Goal: Task Accomplishment & Management: Complete application form

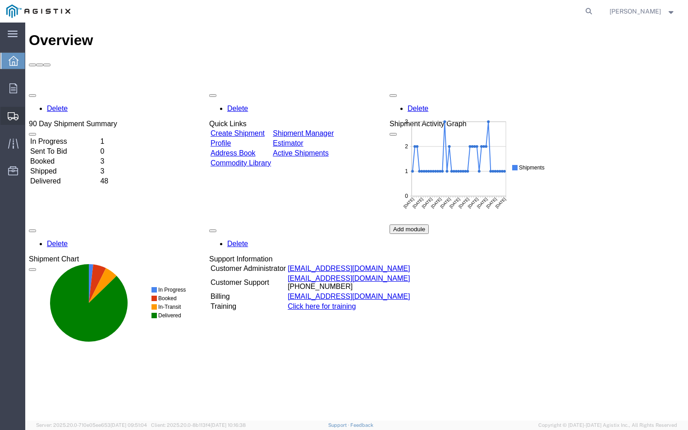
click at [14, 116] on icon at bounding box center [13, 116] width 11 height 8
click at [0, 0] on span "Create Shipment" at bounding box center [0, 0] width 0 height 0
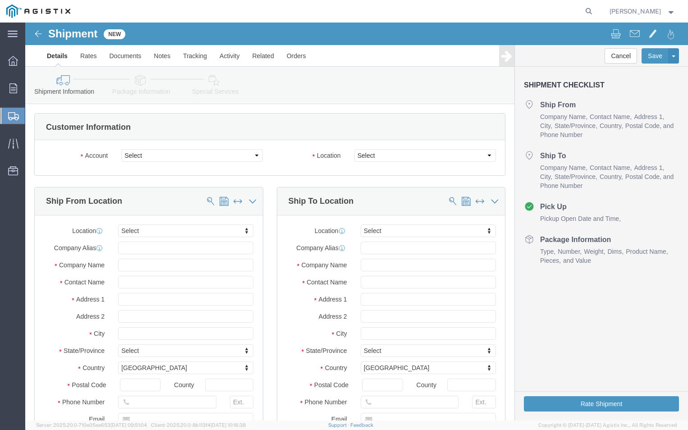
select select
click select "Select ABB Inc PG&E"
select select "9596"
click select "Select ABB Inc PG&E"
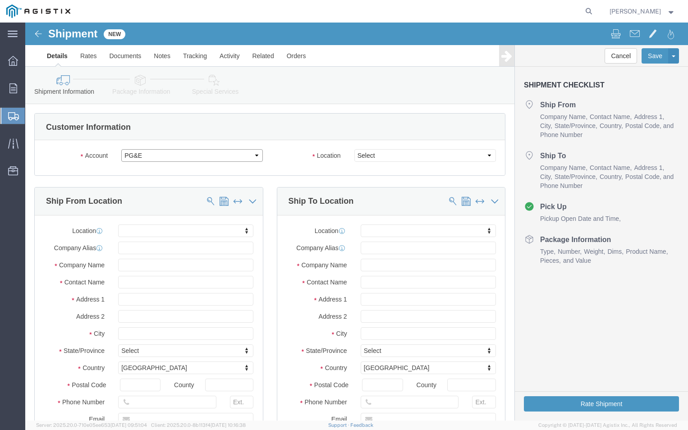
select select
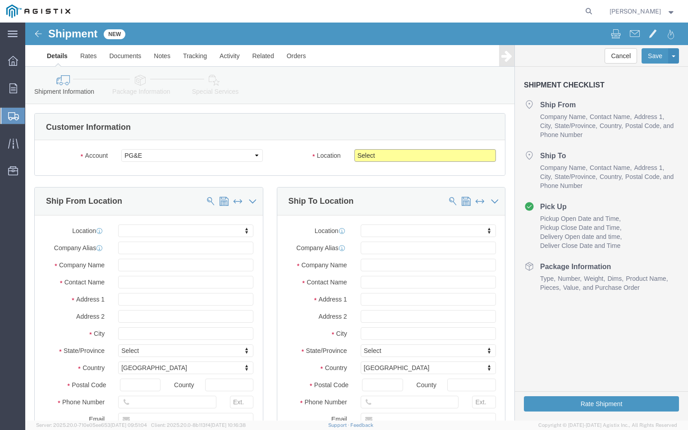
click select "Select All Others [GEOGRAPHIC_DATA] [GEOGRAPHIC_DATA] [GEOGRAPHIC_DATA] [GEOGRA…"
select select "19740"
click select "Select All Others [GEOGRAPHIC_DATA] [GEOGRAPHIC_DATA] [GEOGRAPHIC_DATA] [GEOGRA…"
click input "text"
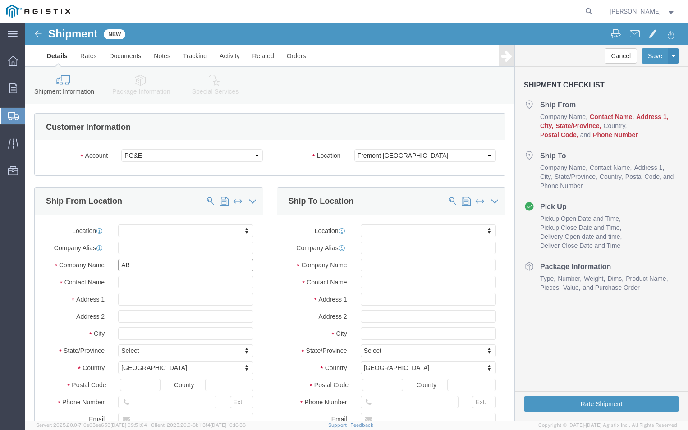
type input "ABB"
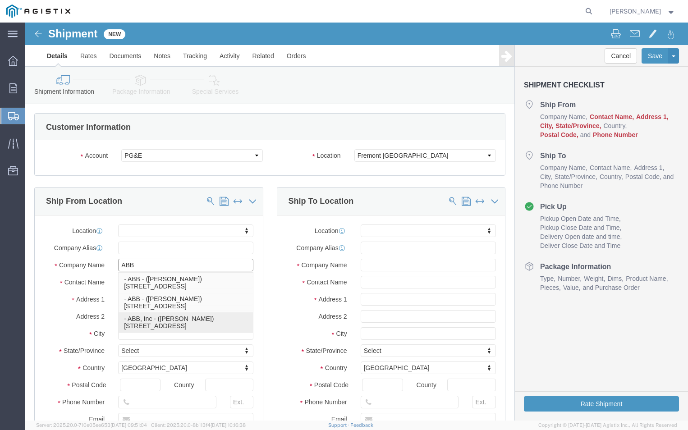
click p "- ABB, Inc - ([PERSON_NAME]) [STREET_ADDRESS]"
select select "NC"
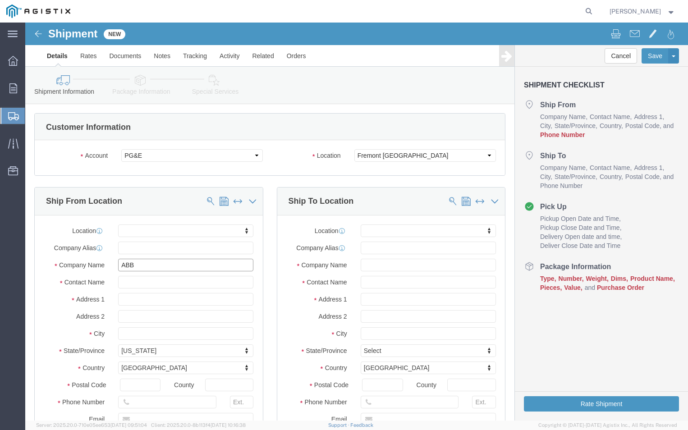
type input "ABB, Inc"
click input "text"
type input "T"
type input "[PERSON_NAME]"
click input "text"
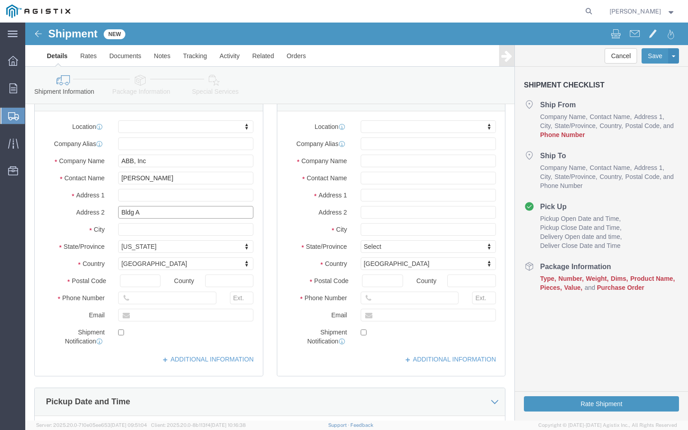
scroll to position [135, 0]
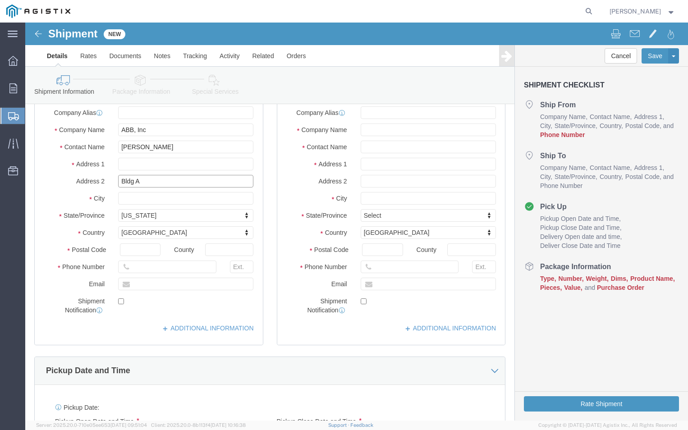
type input "Bldg A"
click icon
click input "text"
type input "[PHONE_NUMBER]"
click input "text"
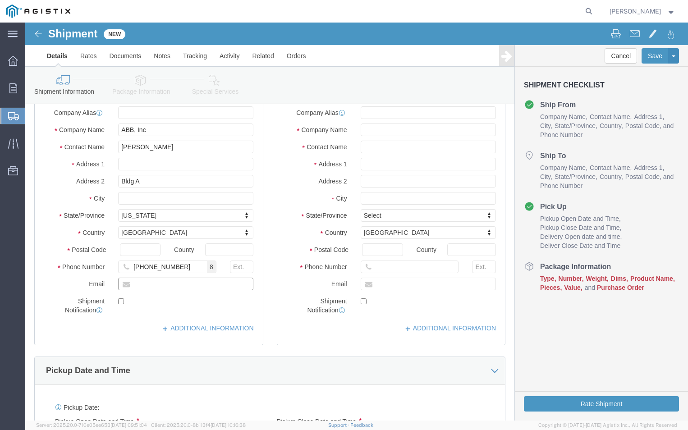
type input "[PERSON_NAME][EMAIL_ADDRESS][DOMAIN_NAME]"
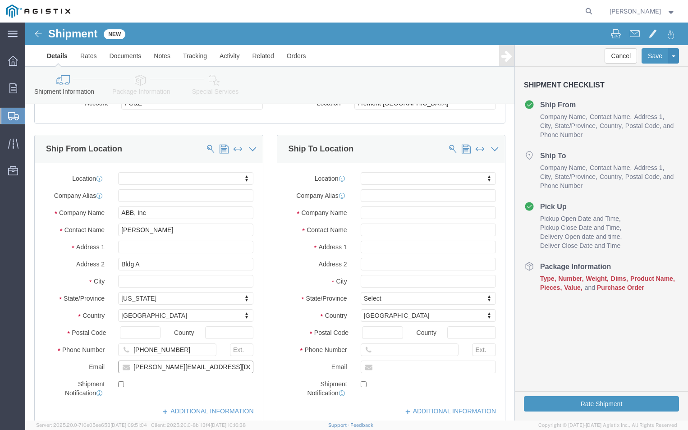
scroll to position [45, 0]
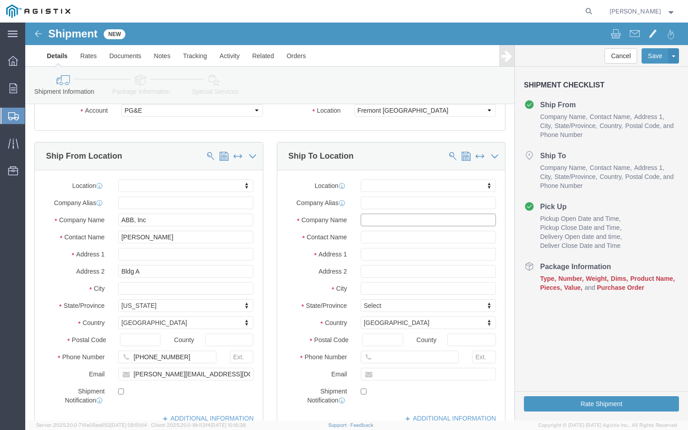
click input "text"
type input "pge"
click input "text"
type input "fremont receiving"
click input "text"
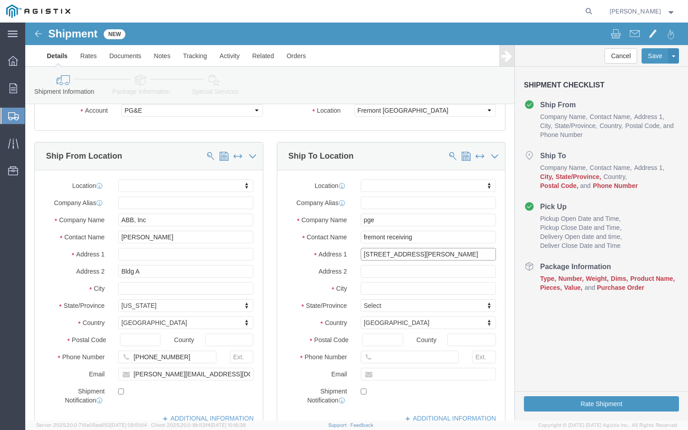
type input "[STREET_ADDRESS][PERSON_NAME]"
click input "text"
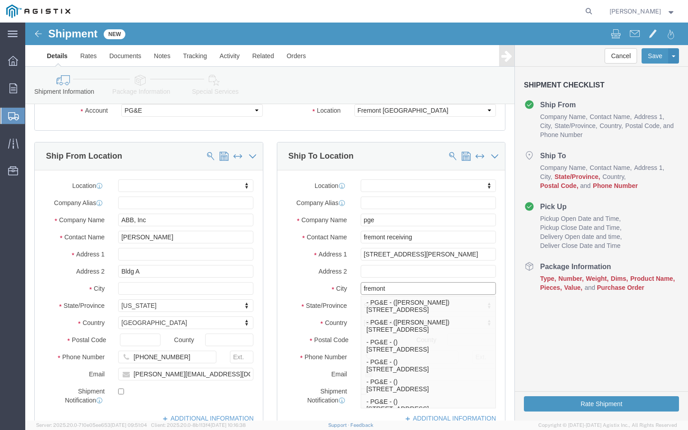
type input "fremont"
click label "City"
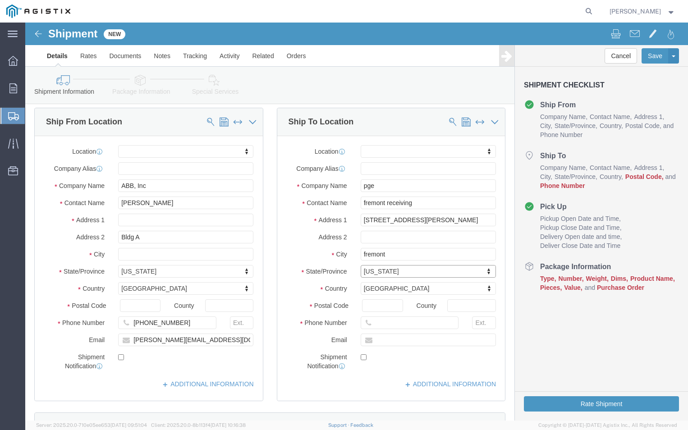
scroll to position [135, 0]
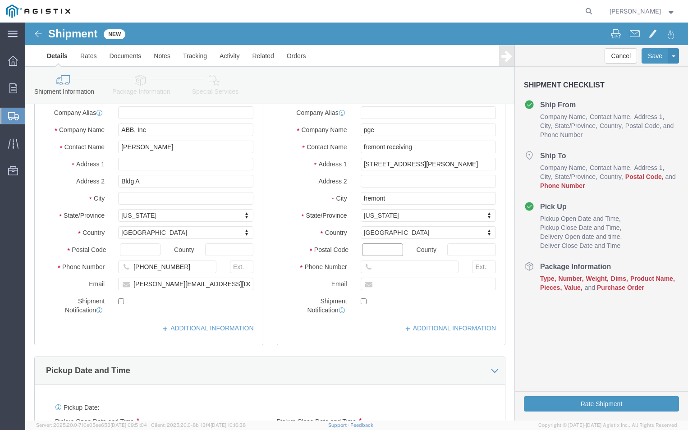
click input "Postal Code"
type input "94538"
click input "text"
type input "2"
type input "[PHONE_NUMBER]"
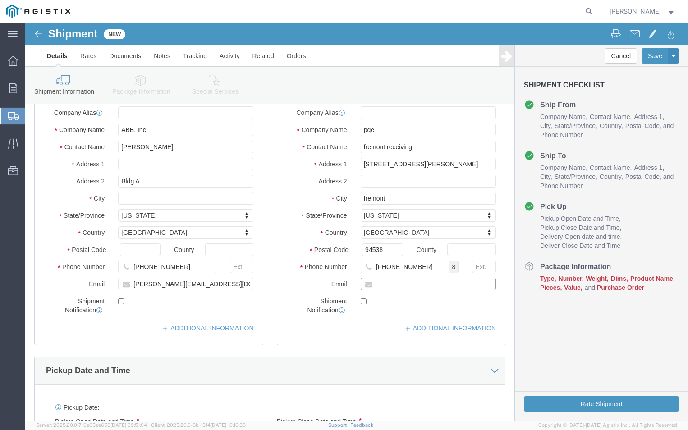
click input "text"
type input "[PERSON_NAME][EMAIL_ADDRESS][DOMAIN_NAME]"
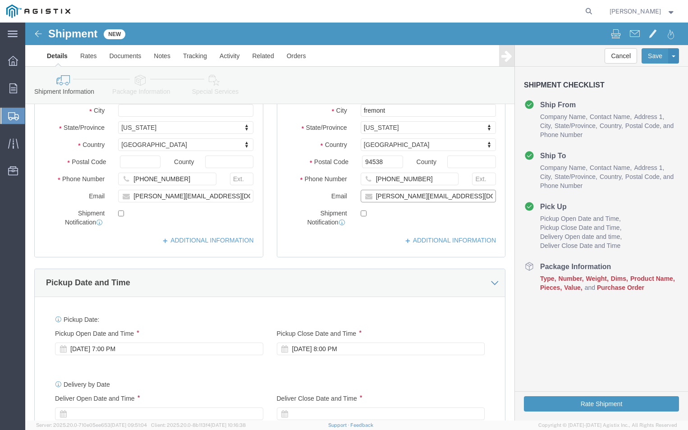
scroll to position [271, 0]
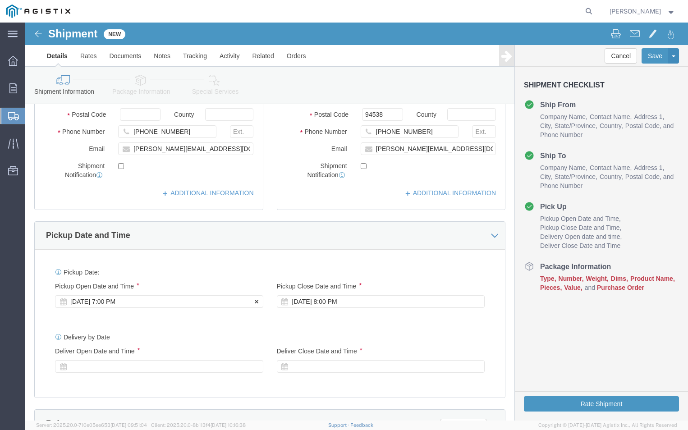
click div "[DATE] 7:00 PM"
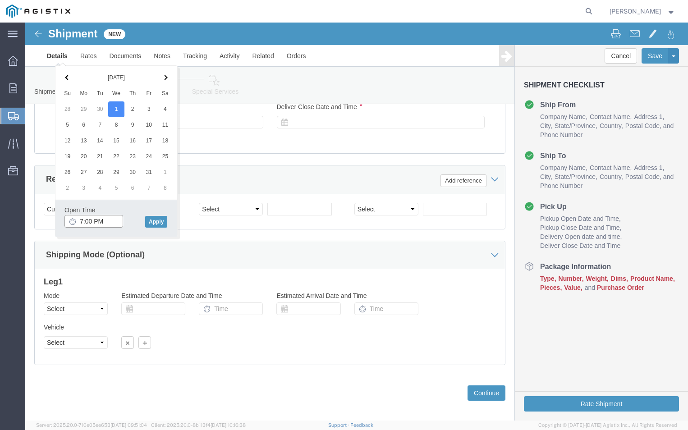
click input "7:00 PM"
click input "9:00 PM"
type input "9:00 AM"
click button "Apply"
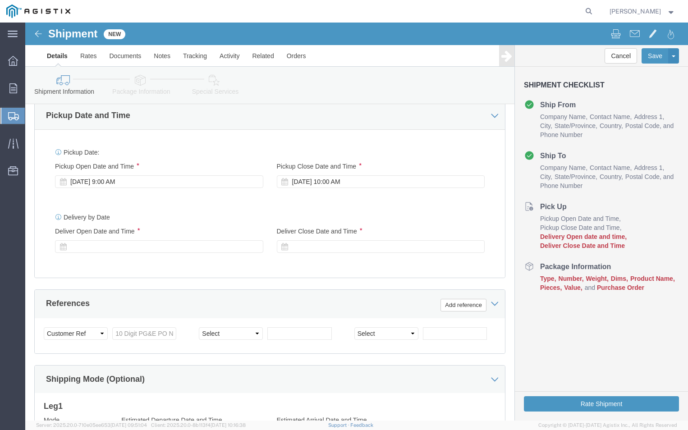
scroll to position [380, 0]
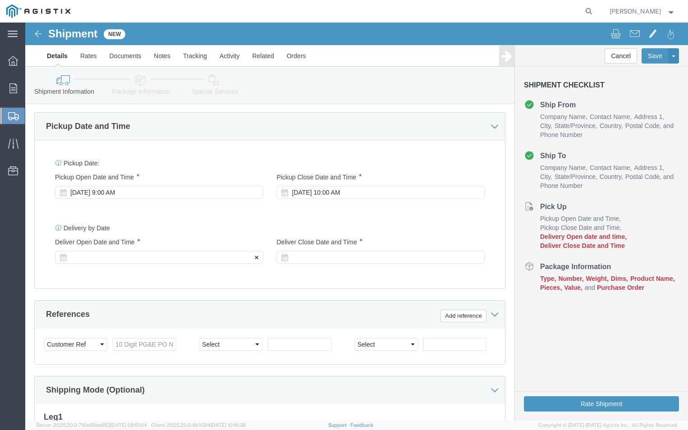
click div
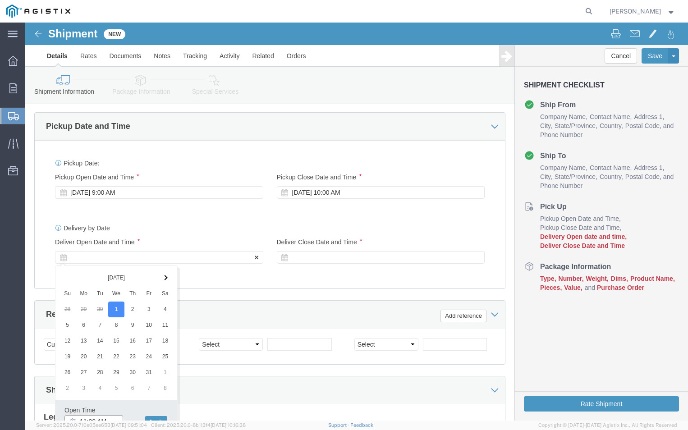
scroll to position [387, 0]
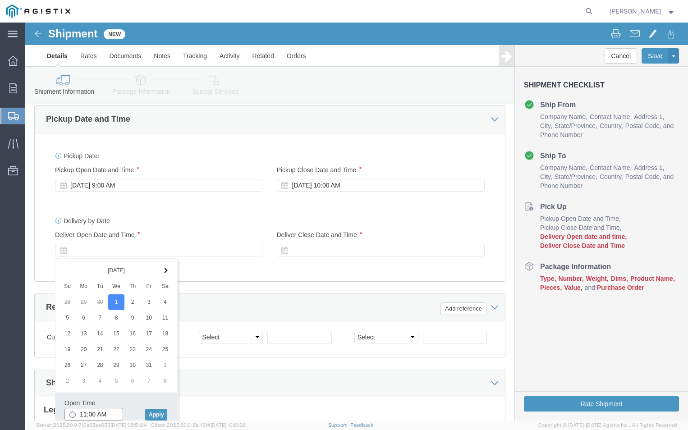
click input "11:00 AM"
type input "9:00 AM"
click button "Apply"
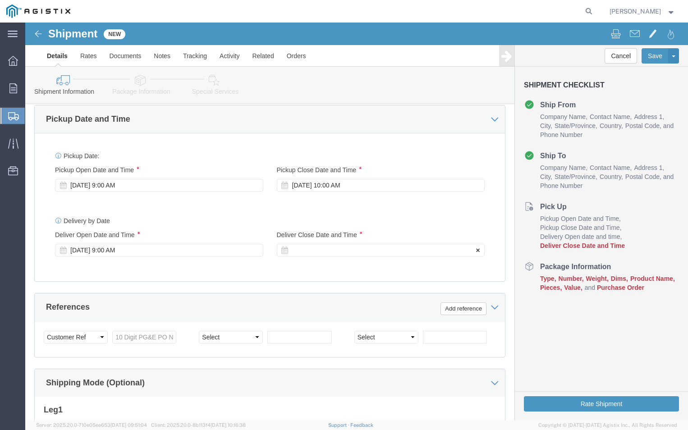
click div
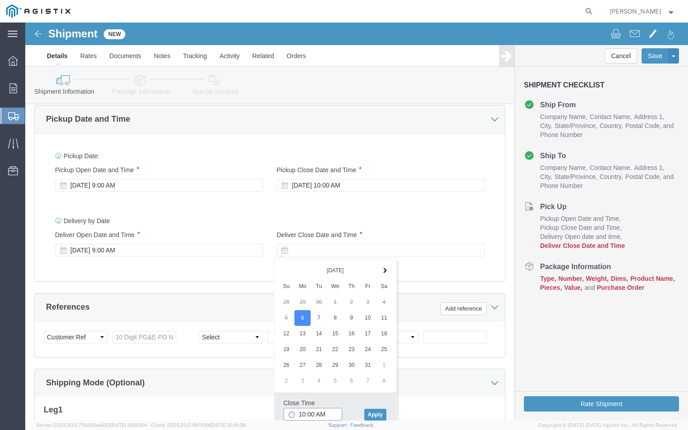
click input "10:00 AM"
click input "2:00 AM"
type input "2:00 PM"
click button "Apply"
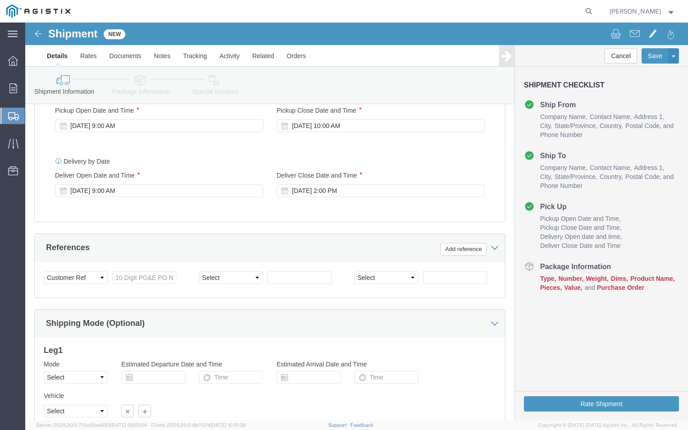
scroll to position [477, 0]
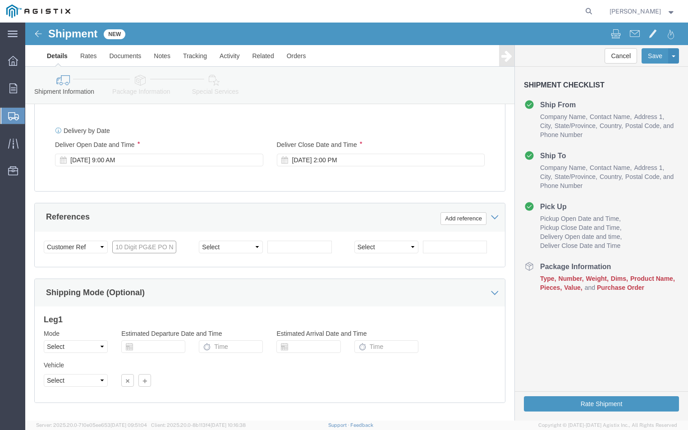
click input "text"
type input "3501418286"
click div "Customer Information Account Select ABB Inc PG&E Location Select All Others [GE…"
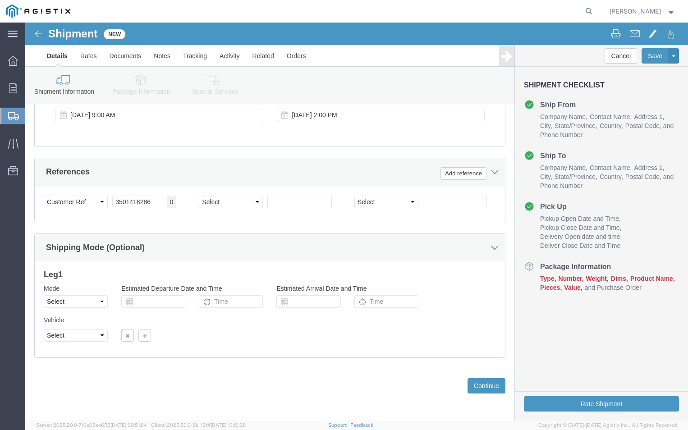
scroll to position [523, 0]
click button "Continue"
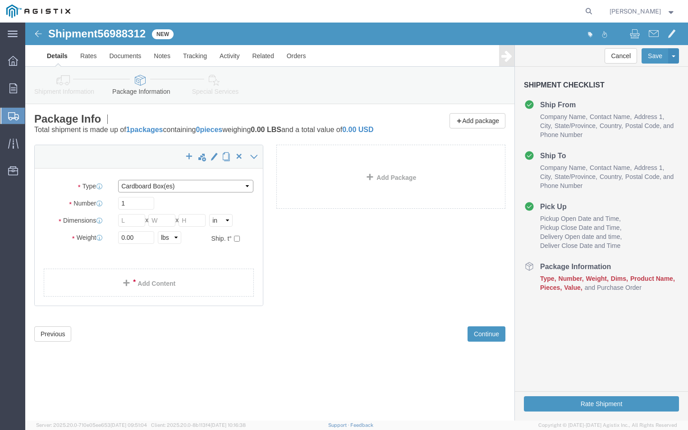
click select "Select Bulk Bundle(s) Cardboard Box(es) Carton(s) Crate(s) Drum(s) (Fiberboard)…"
select select "PSNS"
click select "Select Bulk Bundle(s) Cardboard Box(es) Carton(s) Crate(s) Drum(s) (Fiberboard)…"
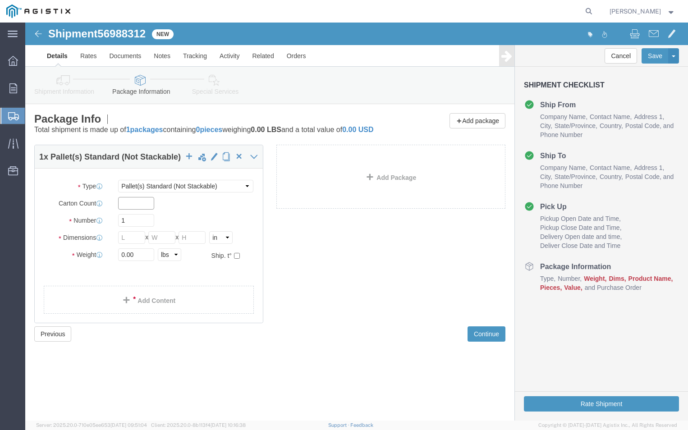
click input "text"
type input "100"
click input "1"
click div "1"
click input "text"
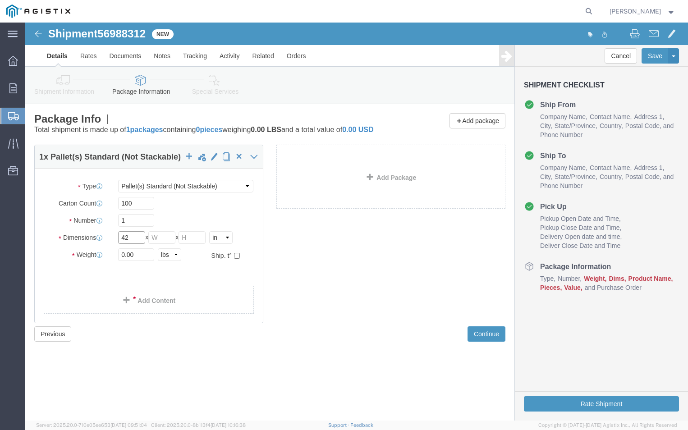
type input "42"
click input "text"
type input "42"
click input "text"
type input "56"
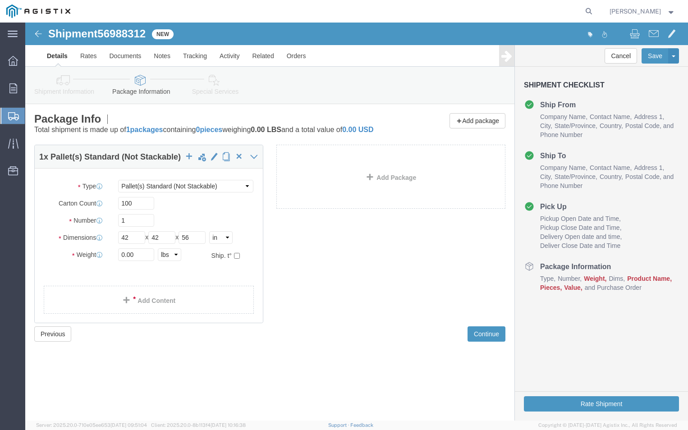
click div "1 x Pallet(s) Standard (Not Stackable) Package Type Select Bulk Bundle(s) Cardb…"
click input "0.00"
type input "0"
type input "702"
click ul
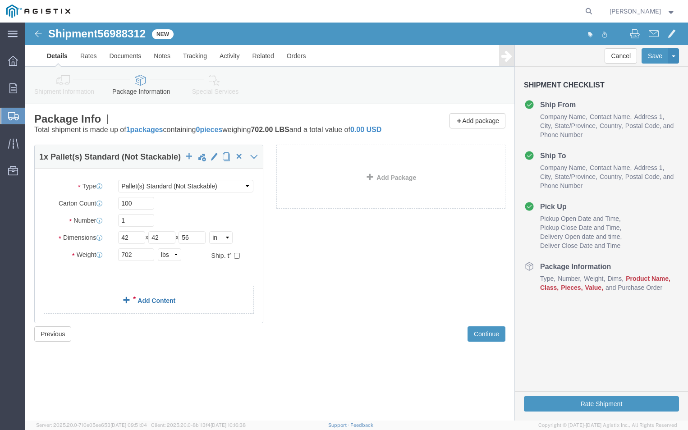
click link "Add Content"
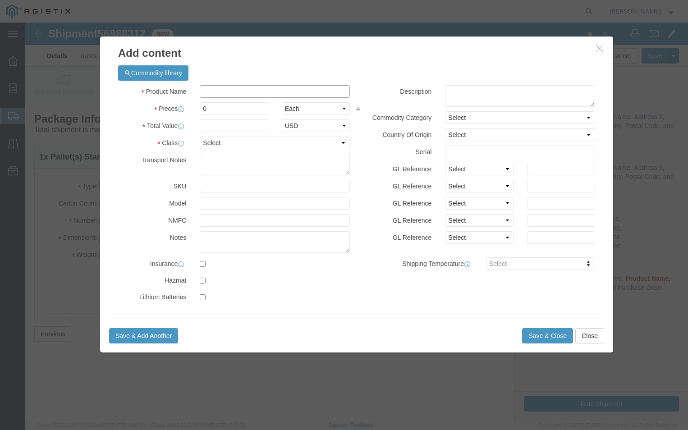
drag, startPoint x: 184, startPoint y: 67, endPoint x: 177, endPoint y: 68, distance: 7.3
click input "text"
type input "PGEM250095"
drag, startPoint x: 186, startPoint y: 87, endPoint x: 183, endPoint y: 82, distance: 6.3
click input "0"
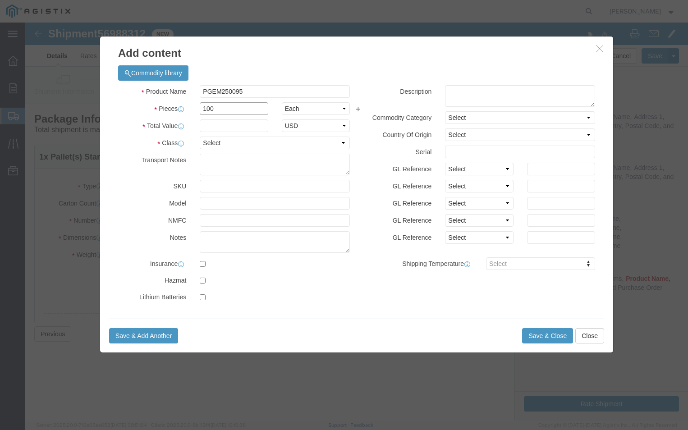
type input "100"
click input "text"
type input "500"
click select "Select 50 55 60 65 70 85 92.5 100 125 175 250 300 400"
select select "70"
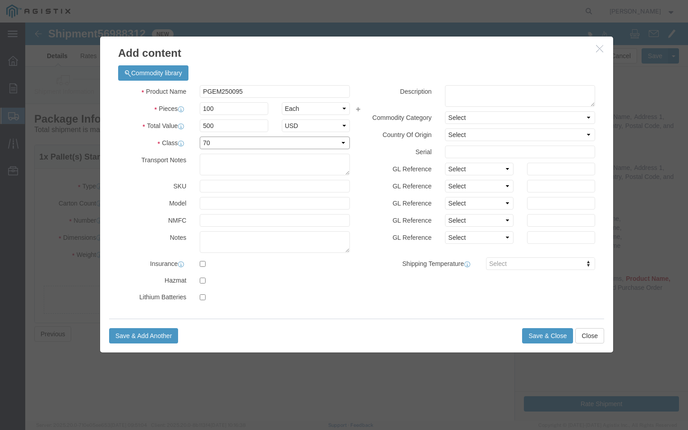
click select "Select 50 55 60 65 70 85 92.5 100 125 175 250 300 400"
click textarea
type textarea "PLEASE CALL [PHONE_NUMBER] BEFORE DELIVERY"
click button "Save & Close"
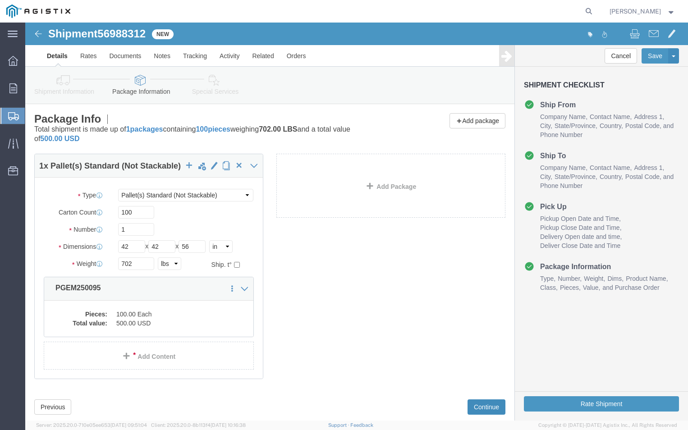
click button "Continue"
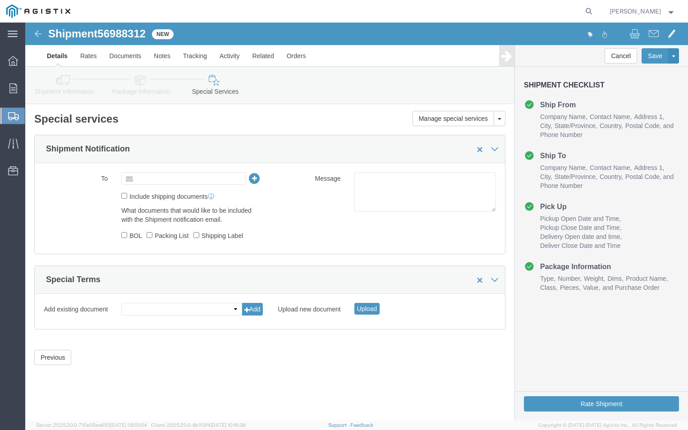
click input "text"
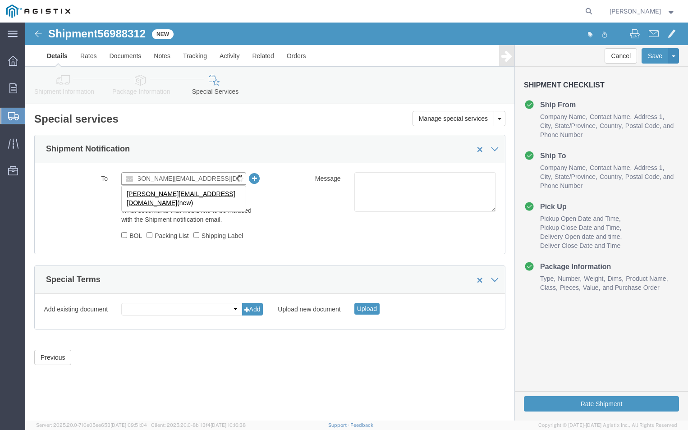
scroll to position [0, 22]
type input "[PERSON_NAME][EMAIL_ADDRESS][DOMAIN_NAME]"
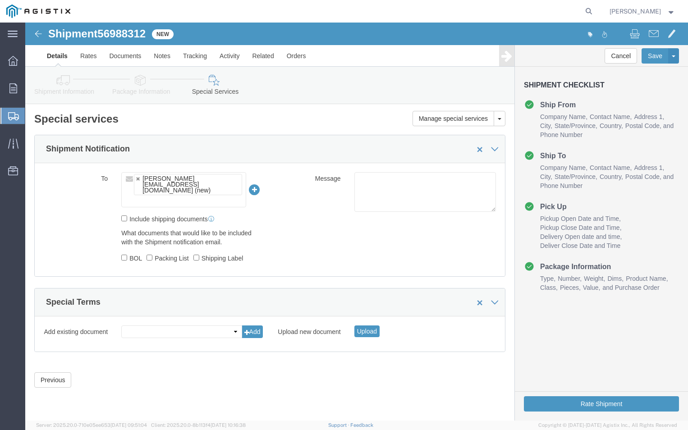
click div "Include shipping documents"
click input "BOL"
checkbox input "true"
click input "Packing List"
checkbox input "true"
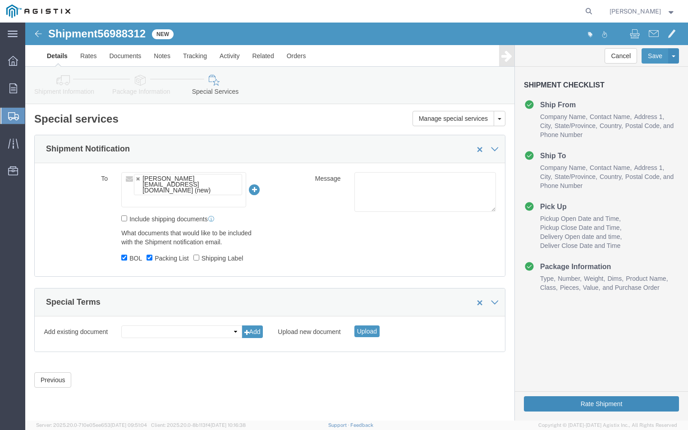
click button "Rate Shipment"
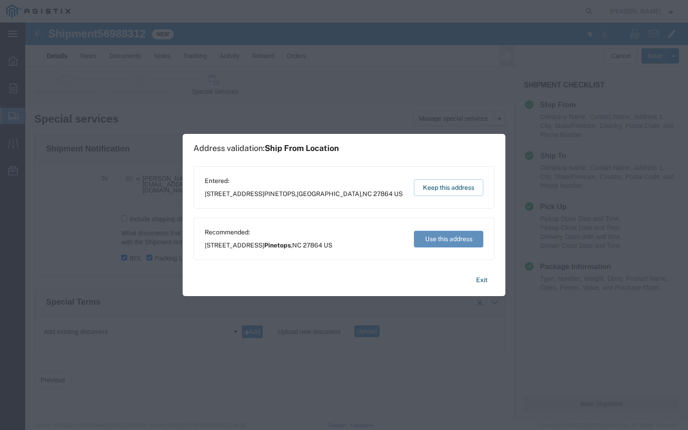
click at [442, 235] on button "Use this address" at bounding box center [448, 239] width 69 height 17
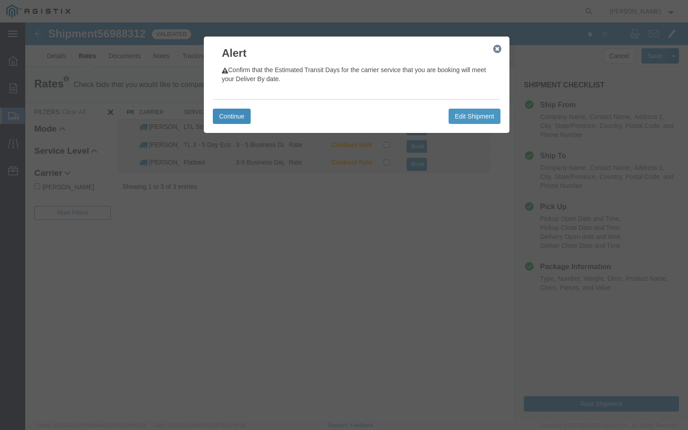
click at [225, 119] on button "Continue" at bounding box center [232, 116] width 38 height 15
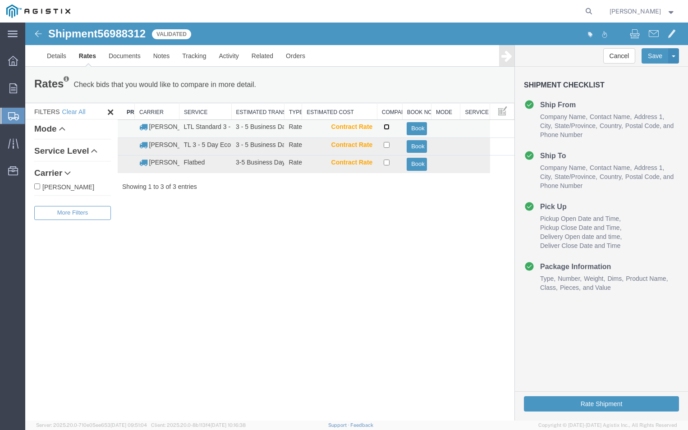
click at [386, 127] on input "checkbox" at bounding box center [387, 127] width 6 height 6
checkbox input "true"
click at [415, 126] on button "Book" at bounding box center [417, 128] width 20 height 13
